Goal: Navigation & Orientation: Find specific page/section

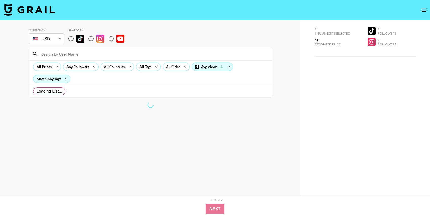
radio input "true"
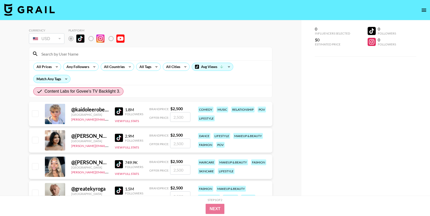
click at [119, 110] on img at bounding box center [119, 111] width 8 height 8
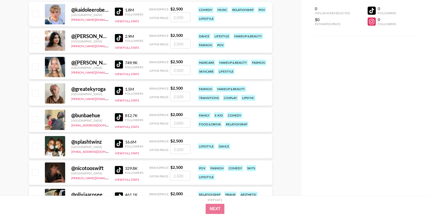
scroll to position [103, 0]
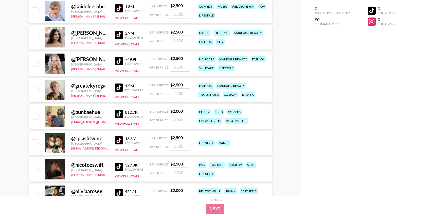
click at [120, 87] on img at bounding box center [119, 87] width 8 height 8
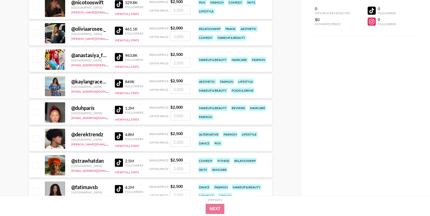
scroll to position [266, 0]
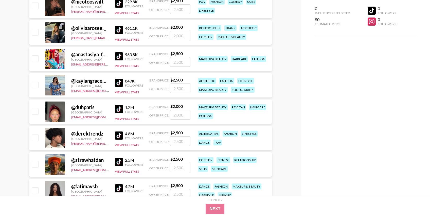
click at [119, 136] on img at bounding box center [119, 135] width 8 height 8
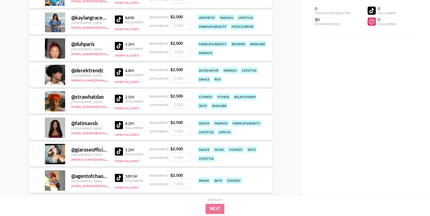
scroll to position [331, 0]
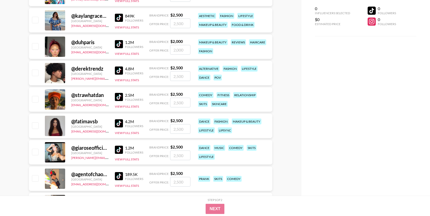
click at [119, 96] on img at bounding box center [119, 97] width 8 height 8
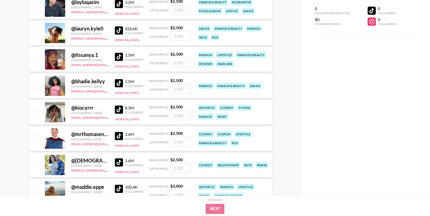
scroll to position [556, 0]
click at [119, 110] on img at bounding box center [119, 109] width 8 height 8
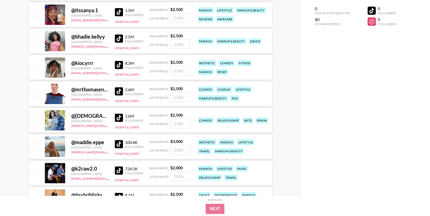
scroll to position [601, 0]
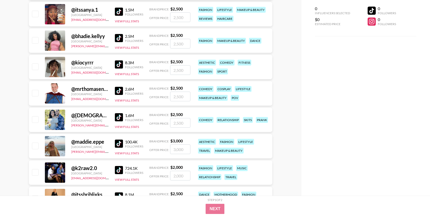
click at [119, 89] on img at bounding box center [119, 91] width 8 height 8
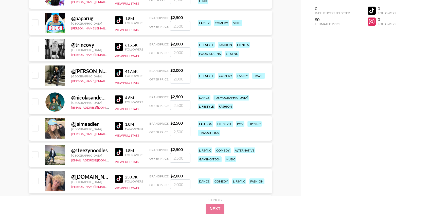
scroll to position [884, 0]
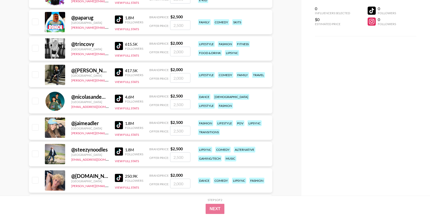
click at [119, 97] on img at bounding box center [119, 99] width 8 height 8
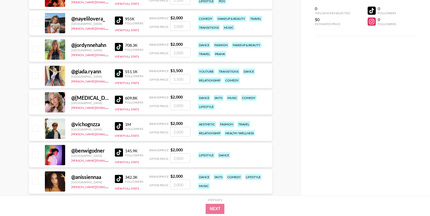
scroll to position [1656, 0]
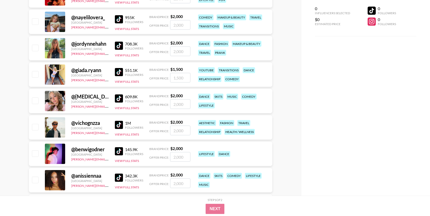
click at [119, 123] on img at bounding box center [119, 125] width 8 height 8
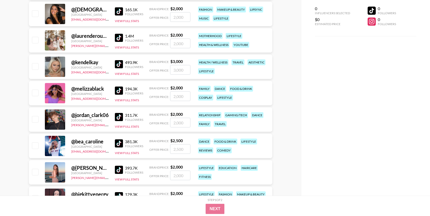
scroll to position [2574, 0]
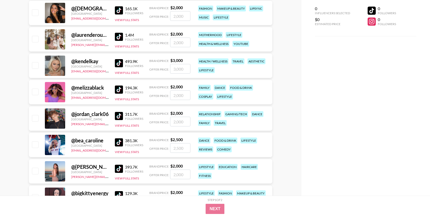
click at [121, 116] on img at bounding box center [119, 116] width 8 height 8
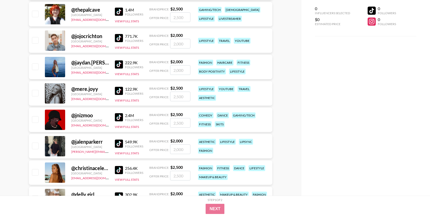
scroll to position [2895, 0]
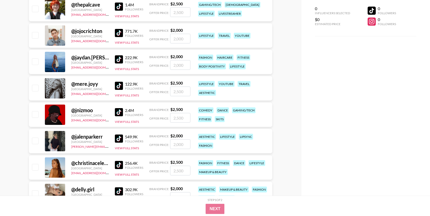
click at [121, 110] on img at bounding box center [119, 112] width 8 height 8
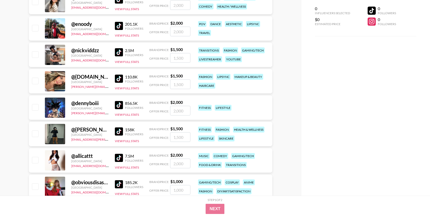
scroll to position [3375, 0]
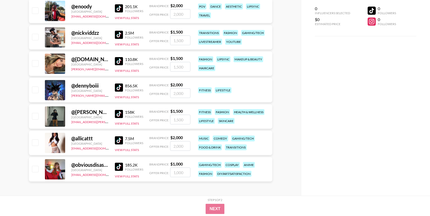
click at [119, 141] on img at bounding box center [119, 140] width 8 height 8
